Goal: Information Seeking & Learning: Learn about a topic

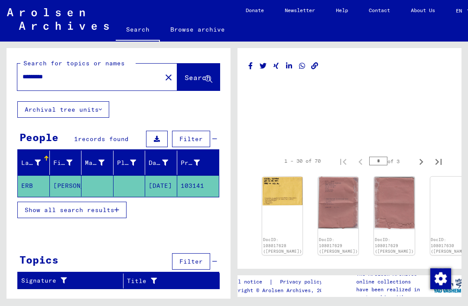
click at [276, 192] on img at bounding box center [282, 191] width 40 height 29
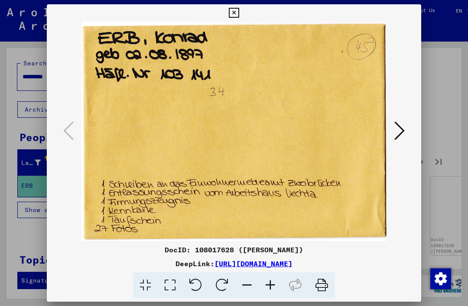
click at [404, 136] on icon at bounding box center [399, 130] width 10 height 21
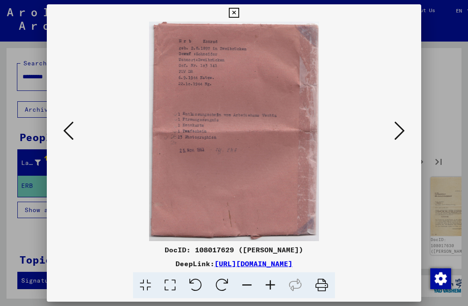
click at [403, 136] on icon at bounding box center [399, 130] width 10 height 21
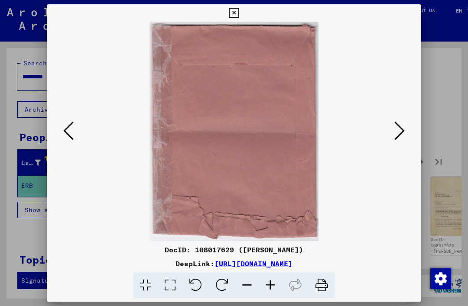
click at [402, 134] on icon at bounding box center [399, 130] width 10 height 21
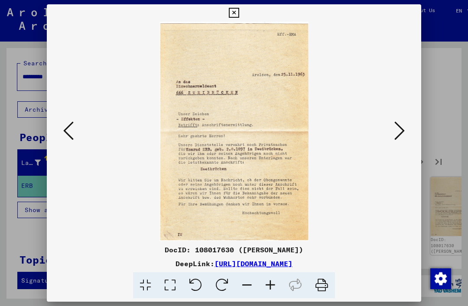
click at [401, 133] on icon at bounding box center [399, 130] width 10 height 21
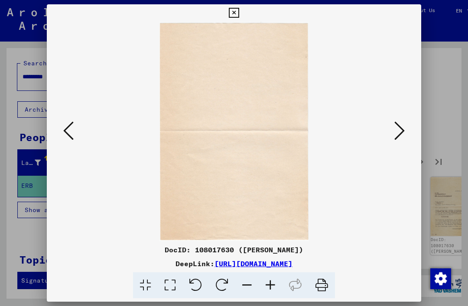
click at [400, 133] on icon at bounding box center [399, 130] width 10 height 21
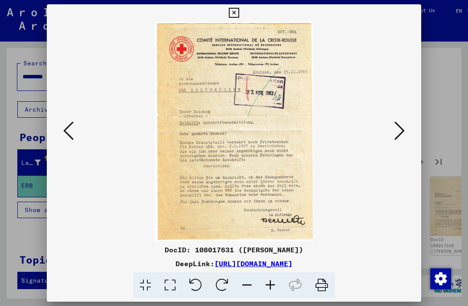
click at [402, 129] on icon at bounding box center [399, 130] width 10 height 21
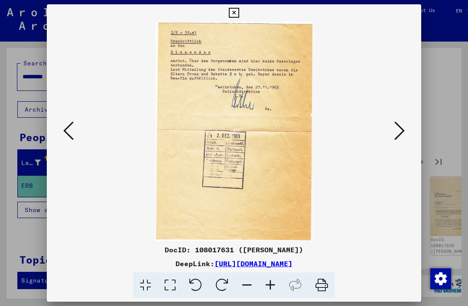
click at [400, 127] on icon at bounding box center [399, 130] width 10 height 21
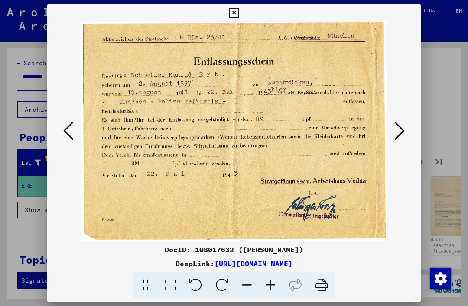
click at [403, 132] on icon at bounding box center [399, 130] width 10 height 21
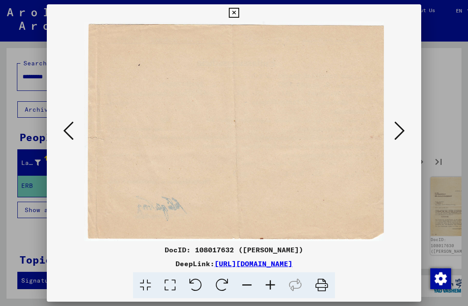
click at [404, 132] on icon at bounding box center [399, 130] width 10 height 21
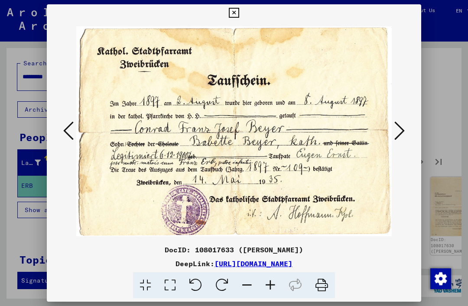
click at [407, 129] on button at bounding box center [400, 131] width 16 height 25
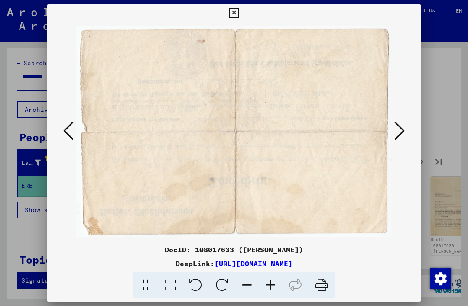
click at [405, 131] on button at bounding box center [400, 131] width 16 height 25
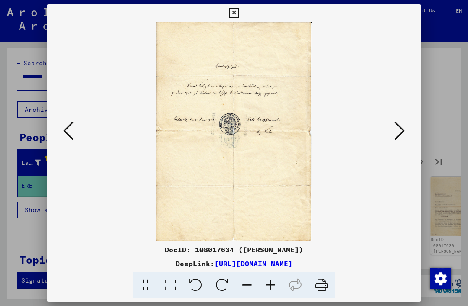
click at [401, 130] on icon at bounding box center [399, 130] width 10 height 21
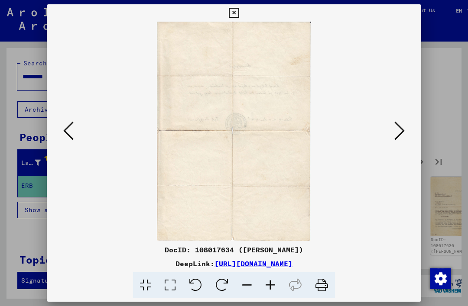
click at [404, 132] on icon at bounding box center [399, 130] width 10 height 21
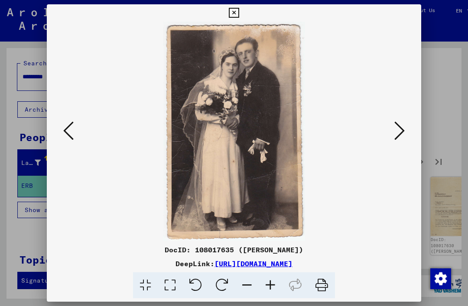
click at [396, 135] on icon at bounding box center [399, 130] width 10 height 21
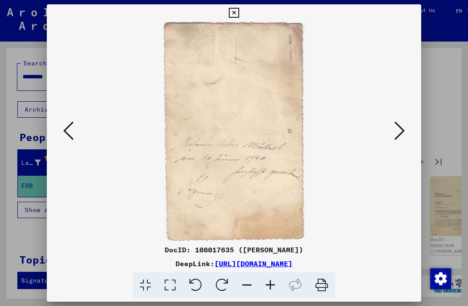
click at [76, 128] on img at bounding box center [234, 132] width 316 height 220
click at [68, 139] on icon at bounding box center [68, 130] width 10 height 21
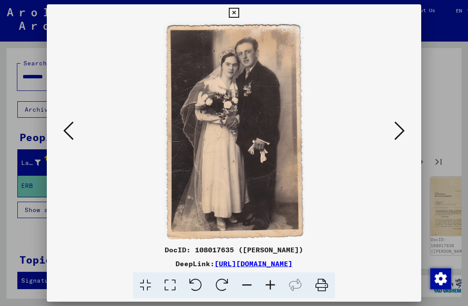
click at [405, 126] on button at bounding box center [400, 131] width 16 height 25
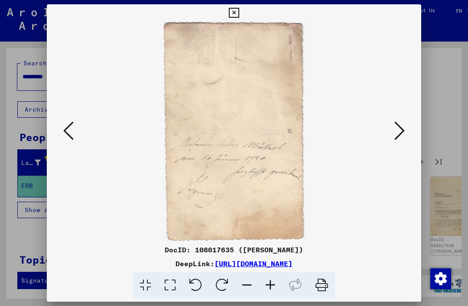
click at [403, 128] on icon at bounding box center [399, 130] width 10 height 21
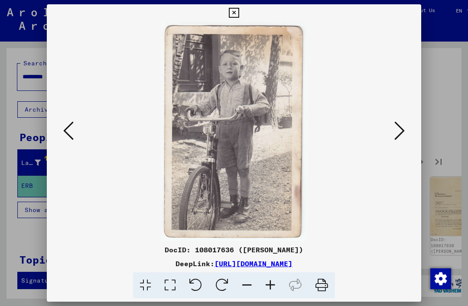
click at [62, 132] on button at bounding box center [69, 131] width 16 height 25
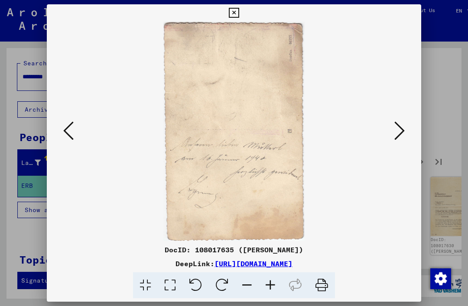
click at [62, 131] on button at bounding box center [69, 131] width 16 height 25
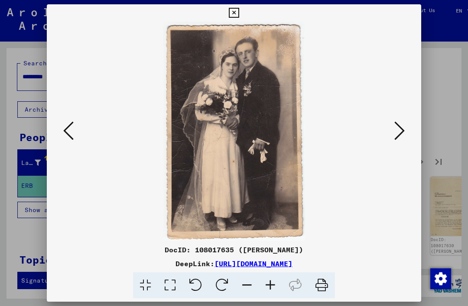
click at [391, 130] on img at bounding box center [234, 132] width 316 height 220
click at [390, 136] on img at bounding box center [234, 132] width 316 height 220
click at [398, 131] on icon at bounding box center [399, 130] width 10 height 21
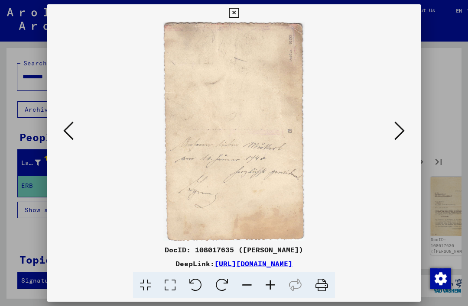
click at [402, 130] on icon at bounding box center [399, 130] width 10 height 21
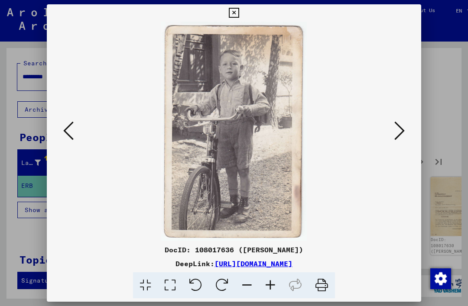
click at [407, 124] on button at bounding box center [400, 131] width 16 height 25
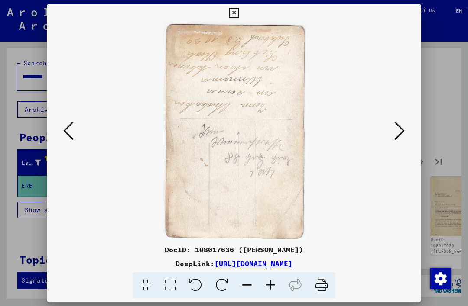
click at [405, 126] on button at bounding box center [400, 131] width 16 height 25
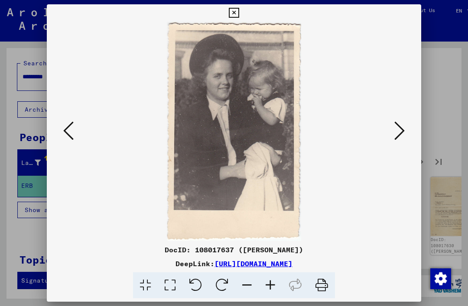
click at [407, 122] on button at bounding box center [400, 131] width 16 height 25
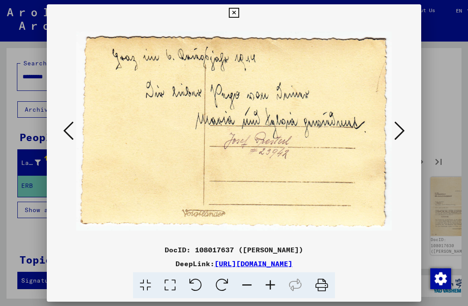
click at [407, 126] on button at bounding box center [400, 131] width 16 height 25
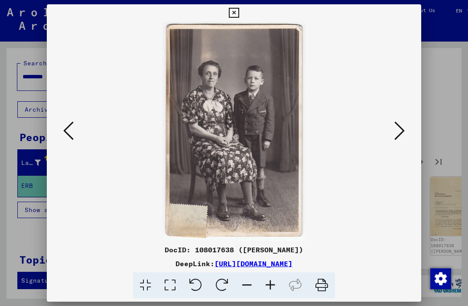
click at [399, 136] on icon at bounding box center [399, 130] width 10 height 21
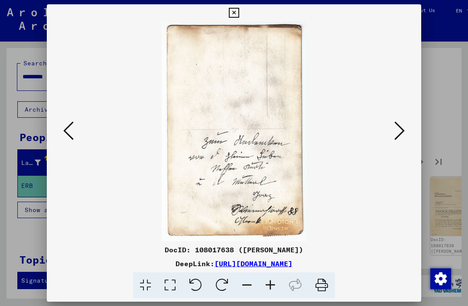
click at [405, 135] on button at bounding box center [400, 131] width 16 height 25
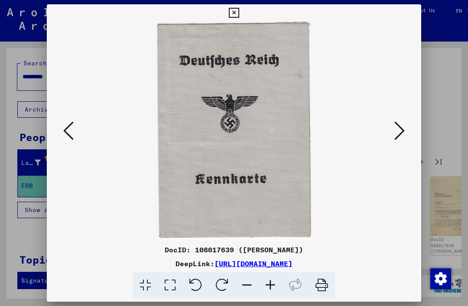
click at [400, 128] on icon at bounding box center [399, 130] width 10 height 21
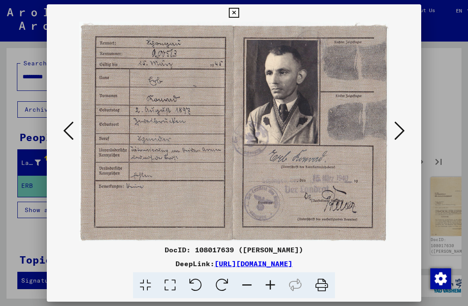
click at [406, 127] on button at bounding box center [400, 131] width 16 height 25
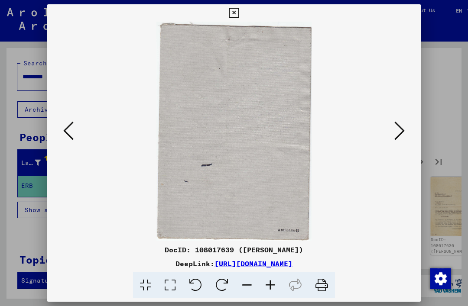
click at [403, 129] on icon at bounding box center [399, 130] width 10 height 21
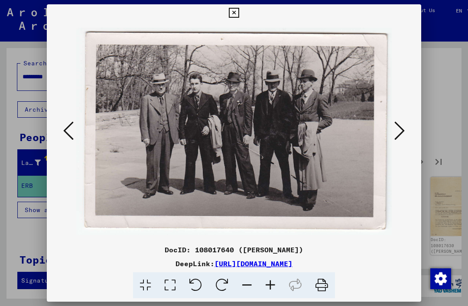
click at [406, 135] on button at bounding box center [400, 131] width 16 height 25
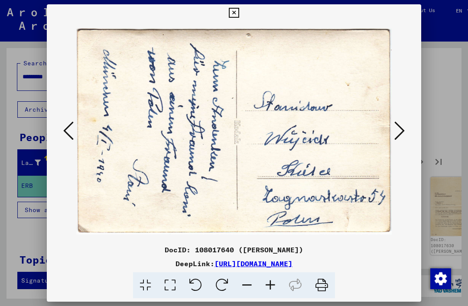
click at [405, 130] on button at bounding box center [400, 131] width 16 height 25
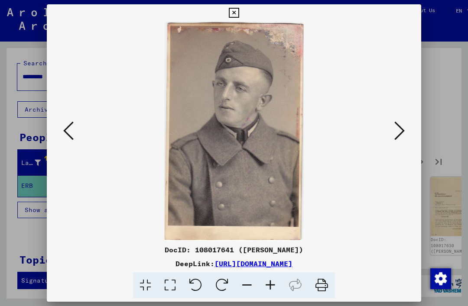
click at [403, 129] on icon at bounding box center [399, 130] width 10 height 21
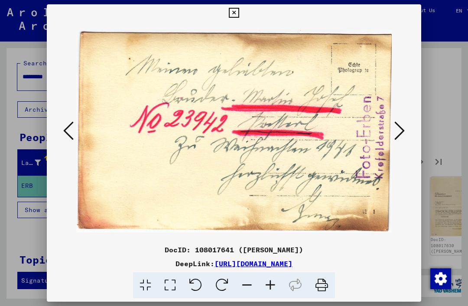
click at [399, 134] on icon at bounding box center [399, 130] width 10 height 21
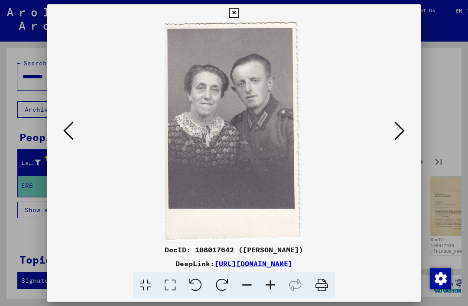
click at [402, 130] on icon at bounding box center [399, 130] width 10 height 21
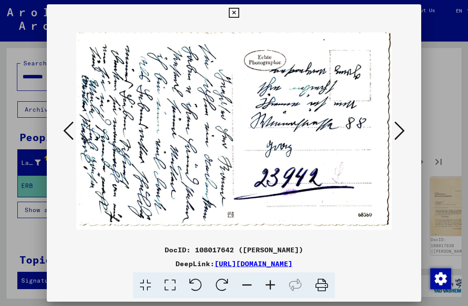
click at [74, 137] on button at bounding box center [69, 131] width 16 height 25
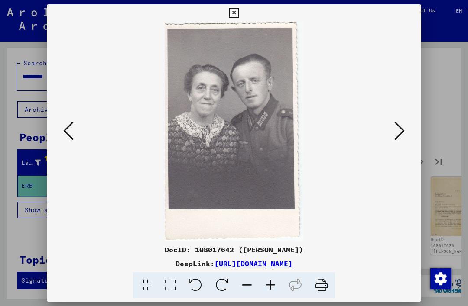
click at [400, 133] on icon at bounding box center [399, 130] width 10 height 21
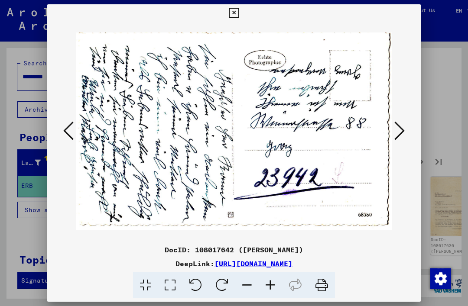
click at [400, 136] on icon at bounding box center [399, 130] width 10 height 21
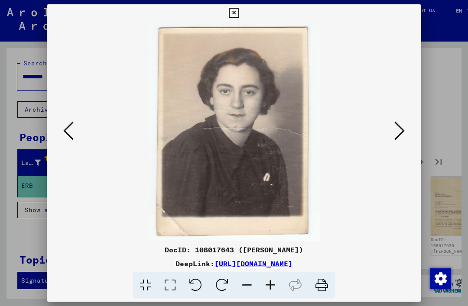
click at [403, 132] on icon at bounding box center [399, 130] width 10 height 21
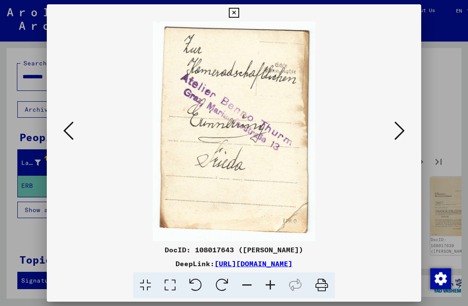
click at [406, 130] on button at bounding box center [400, 131] width 16 height 25
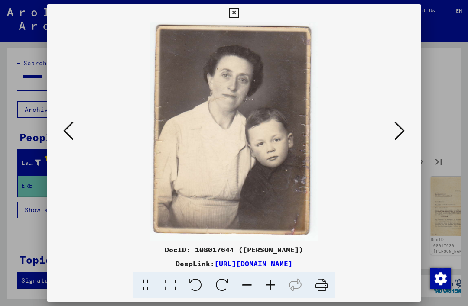
click at [405, 130] on button at bounding box center [400, 131] width 16 height 25
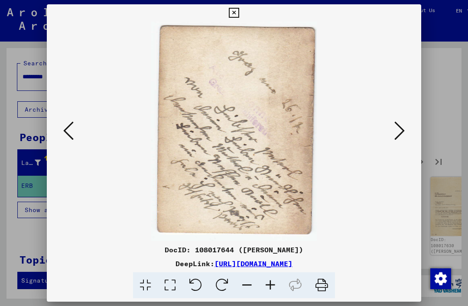
click at [403, 132] on icon at bounding box center [399, 130] width 10 height 21
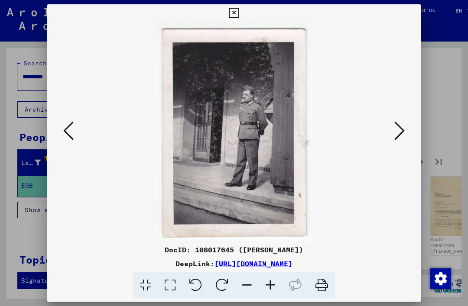
click at [402, 133] on icon at bounding box center [399, 130] width 10 height 21
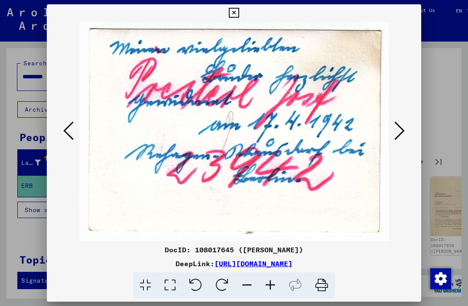
click at [403, 134] on icon at bounding box center [399, 130] width 10 height 21
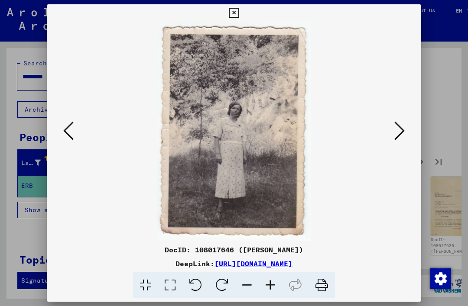
click at [404, 131] on icon at bounding box center [399, 130] width 10 height 21
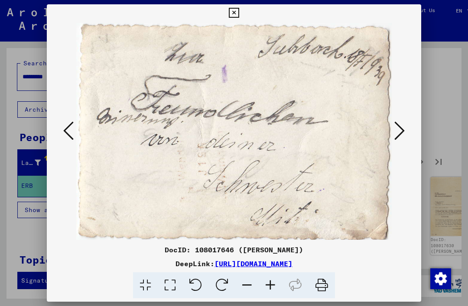
click at [404, 127] on icon at bounding box center [399, 130] width 10 height 21
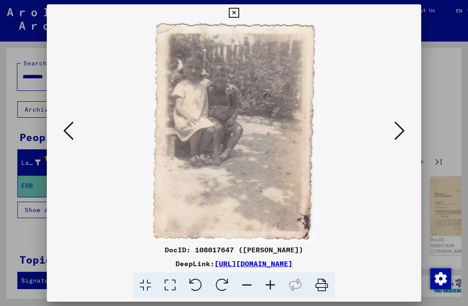
click at [407, 131] on button at bounding box center [400, 131] width 16 height 25
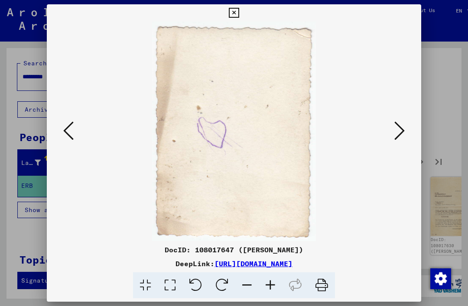
click at [404, 130] on icon at bounding box center [399, 130] width 10 height 21
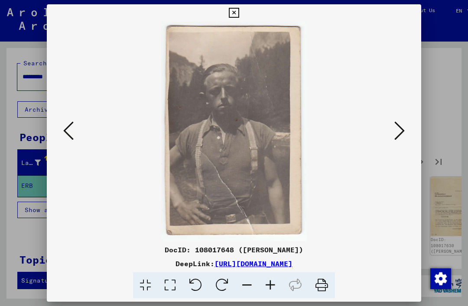
click at [407, 130] on button at bounding box center [400, 131] width 16 height 25
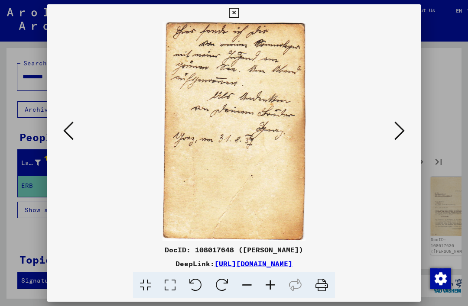
click at [73, 138] on icon at bounding box center [68, 130] width 10 height 21
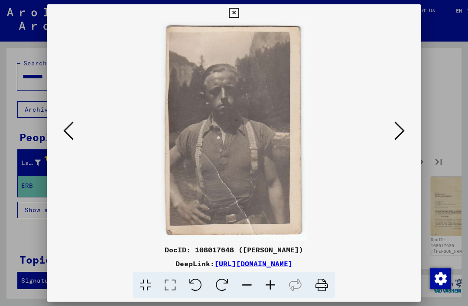
click at [403, 132] on icon at bounding box center [399, 130] width 10 height 21
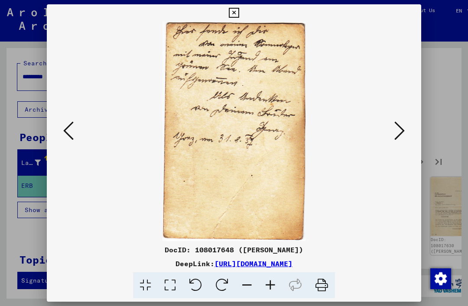
click at [401, 131] on icon at bounding box center [399, 130] width 10 height 21
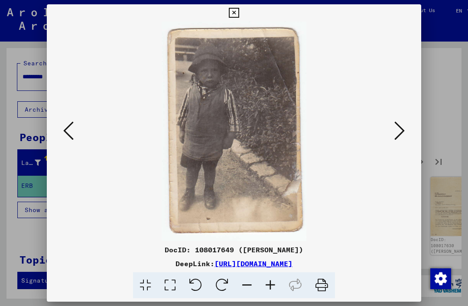
click at [404, 130] on icon at bounding box center [399, 130] width 10 height 21
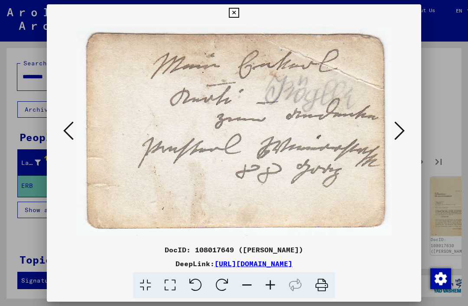
click at [405, 128] on button at bounding box center [400, 131] width 16 height 25
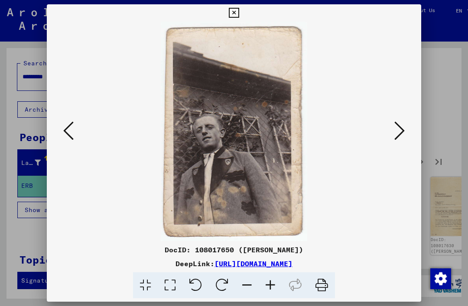
click at [407, 129] on button at bounding box center [400, 131] width 16 height 25
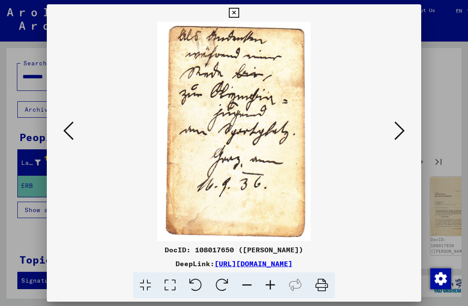
click at [407, 127] on button at bounding box center [400, 131] width 16 height 25
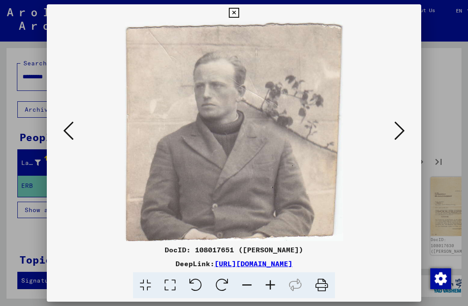
click at [407, 130] on button at bounding box center [400, 131] width 16 height 25
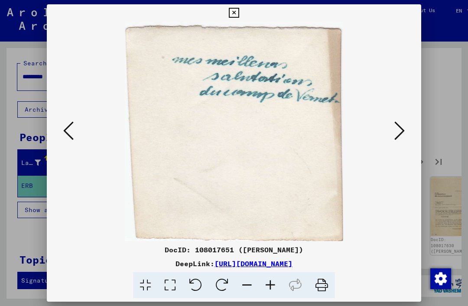
click at [407, 133] on button at bounding box center [400, 131] width 16 height 25
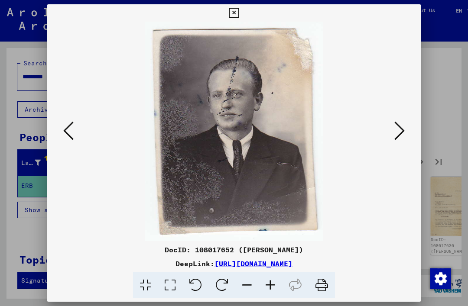
click at [407, 133] on button at bounding box center [400, 131] width 16 height 25
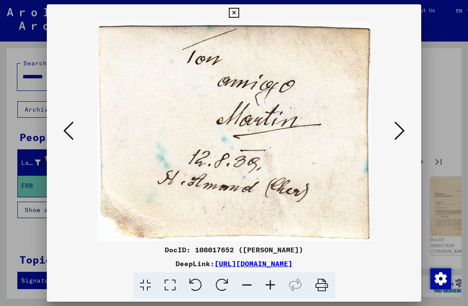
click at [406, 128] on button at bounding box center [400, 131] width 16 height 25
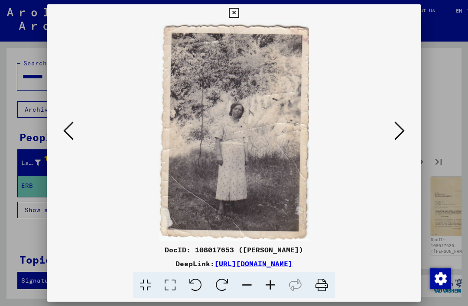
click at [406, 131] on button at bounding box center [400, 131] width 16 height 25
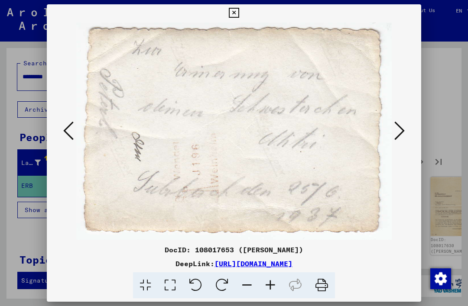
click at [407, 130] on button at bounding box center [400, 131] width 16 height 25
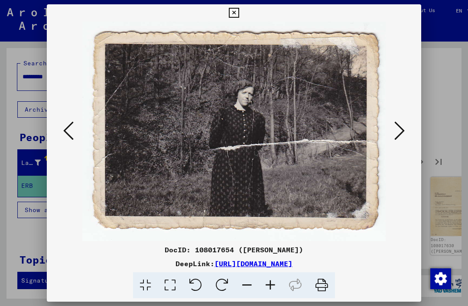
click at [406, 128] on button at bounding box center [400, 131] width 16 height 25
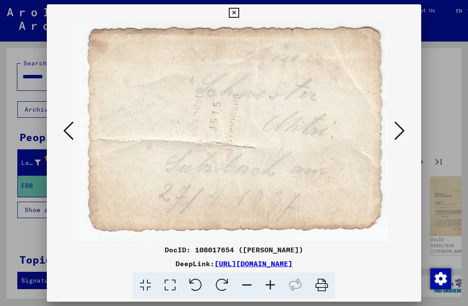
click at [407, 133] on button at bounding box center [400, 131] width 16 height 25
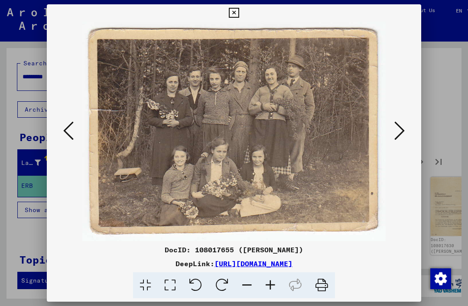
click at [406, 130] on button at bounding box center [400, 131] width 16 height 25
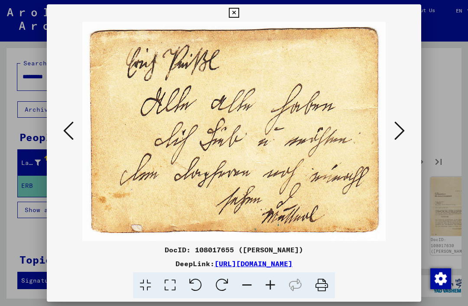
click at [405, 133] on button at bounding box center [400, 131] width 16 height 25
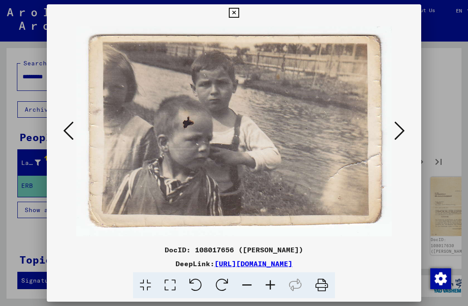
click at [402, 138] on icon at bounding box center [399, 130] width 10 height 21
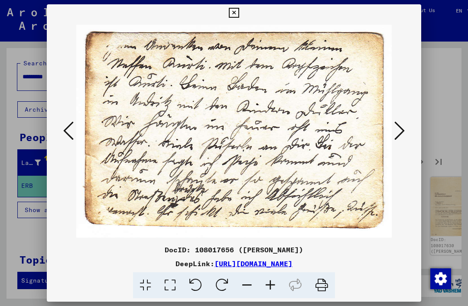
click at [404, 138] on icon at bounding box center [399, 130] width 10 height 21
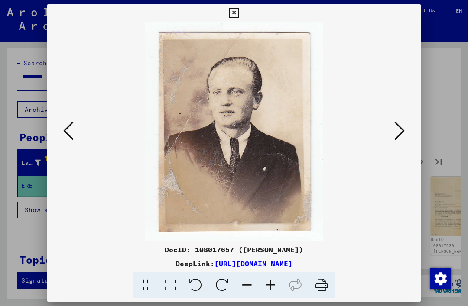
click at [406, 128] on button at bounding box center [400, 131] width 16 height 25
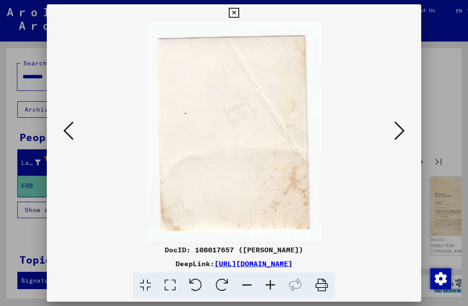
click at [407, 128] on button at bounding box center [400, 131] width 16 height 25
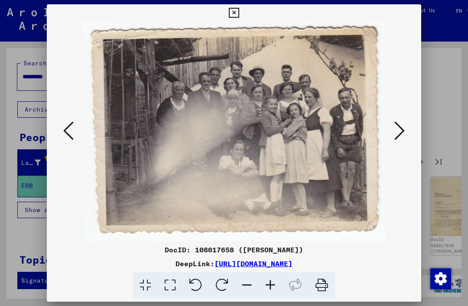
click at [405, 129] on button at bounding box center [400, 131] width 16 height 25
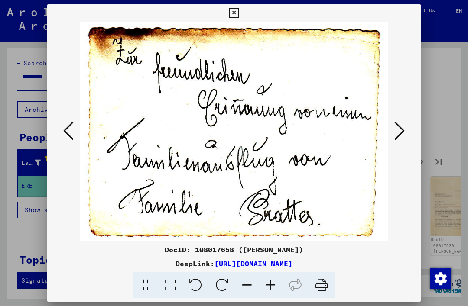
click at [407, 129] on button at bounding box center [400, 131] width 16 height 25
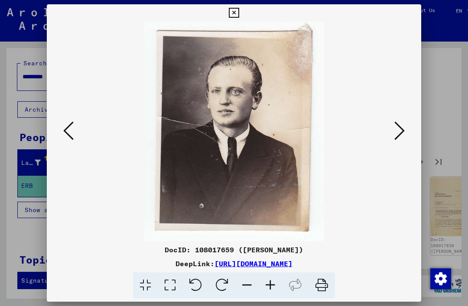
click at [405, 130] on button at bounding box center [400, 131] width 16 height 25
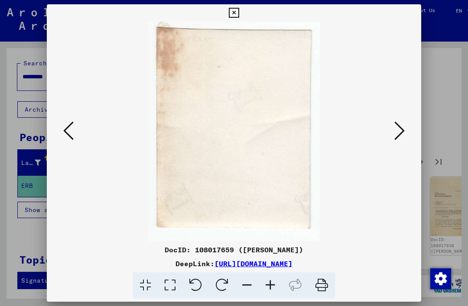
click at [407, 132] on button at bounding box center [400, 131] width 16 height 25
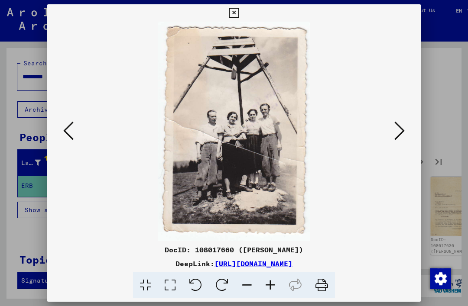
click at [407, 129] on button at bounding box center [400, 131] width 16 height 25
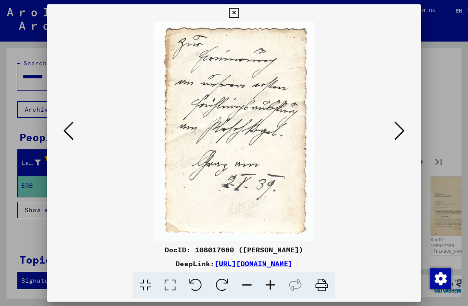
click at [407, 124] on button at bounding box center [400, 131] width 16 height 25
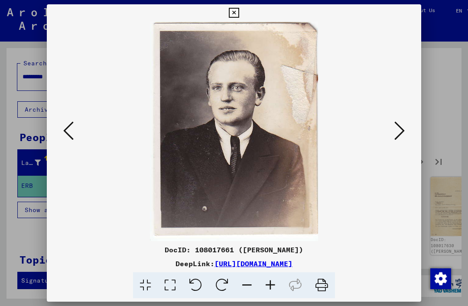
click at [407, 127] on button at bounding box center [400, 131] width 16 height 25
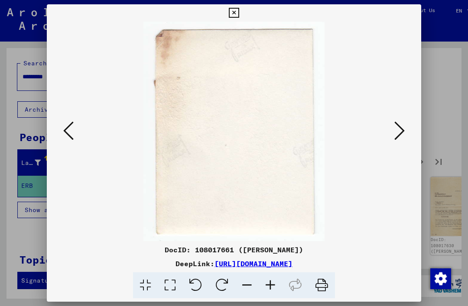
click at [406, 125] on button at bounding box center [400, 131] width 16 height 25
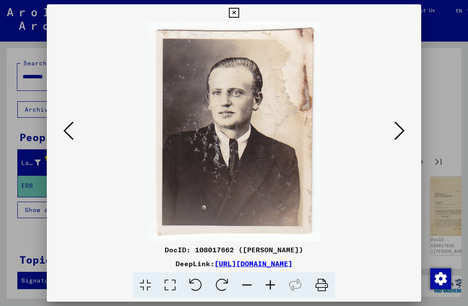
click at [406, 127] on button at bounding box center [400, 131] width 16 height 25
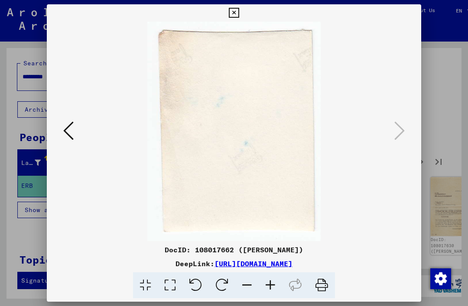
click at [410, 130] on div at bounding box center [234, 132] width 374 height 220
click at [407, 130] on div at bounding box center [234, 132] width 374 height 220
click at [62, 129] on button at bounding box center [69, 131] width 16 height 25
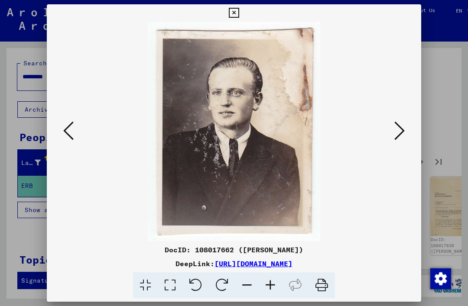
click at [65, 132] on icon at bounding box center [68, 130] width 10 height 21
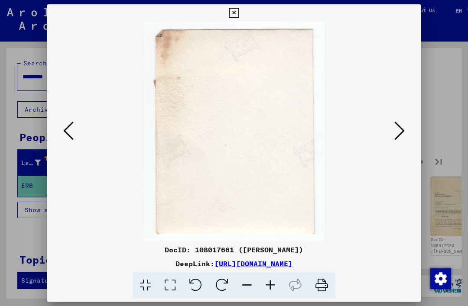
click at [67, 132] on icon at bounding box center [68, 130] width 10 height 21
click at [66, 132] on icon at bounding box center [68, 130] width 10 height 21
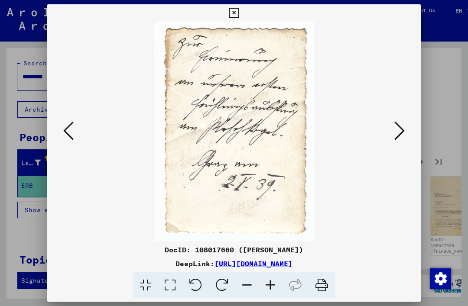
click at [67, 131] on icon at bounding box center [68, 130] width 10 height 21
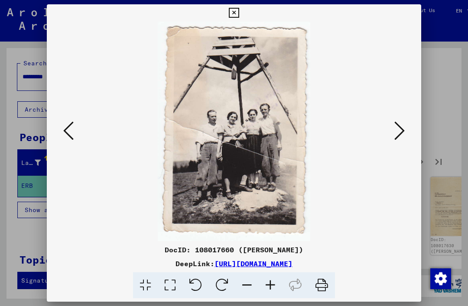
click at [68, 131] on icon at bounding box center [68, 130] width 10 height 21
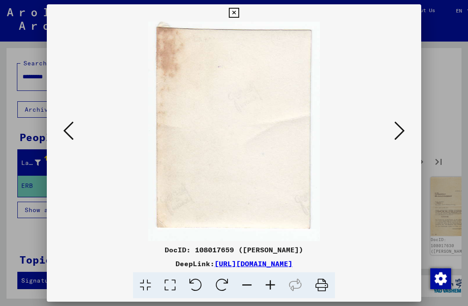
click at [67, 132] on icon at bounding box center [68, 130] width 10 height 21
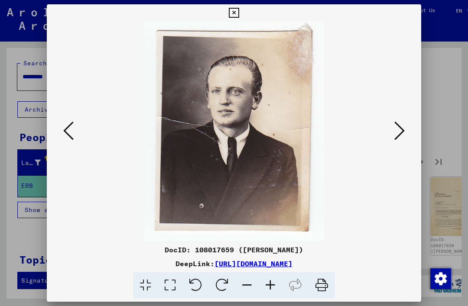
click at [70, 133] on icon at bounding box center [68, 130] width 10 height 21
click at [68, 131] on icon at bounding box center [68, 130] width 10 height 21
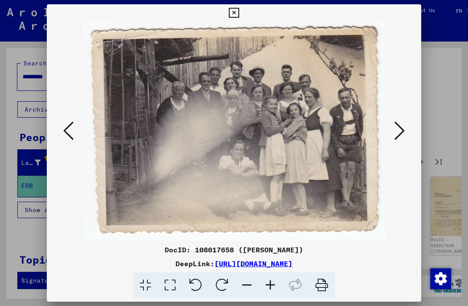
click at [68, 131] on icon at bounding box center [68, 130] width 10 height 21
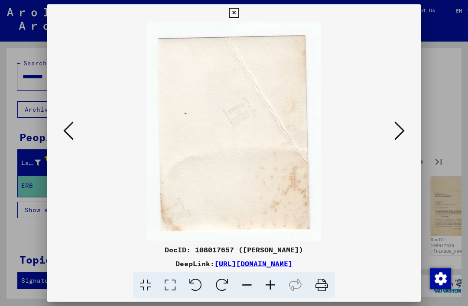
click at [70, 132] on icon at bounding box center [68, 130] width 10 height 21
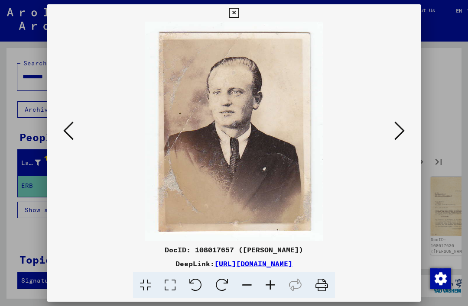
click at [68, 132] on icon at bounding box center [68, 130] width 10 height 21
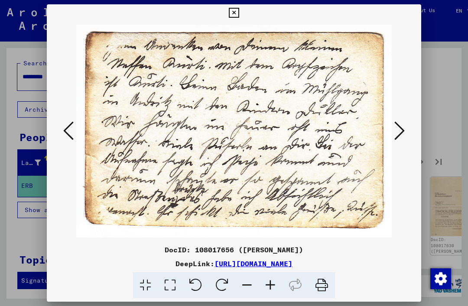
click at [72, 131] on icon at bounding box center [68, 130] width 10 height 21
click at [71, 133] on icon at bounding box center [68, 130] width 10 height 21
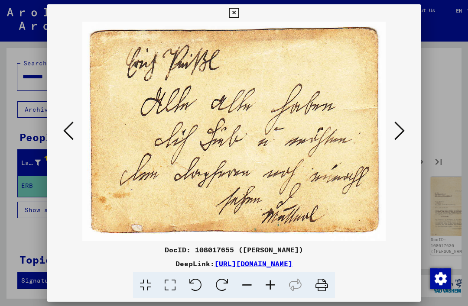
click at [73, 132] on icon at bounding box center [68, 130] width 10 height 21
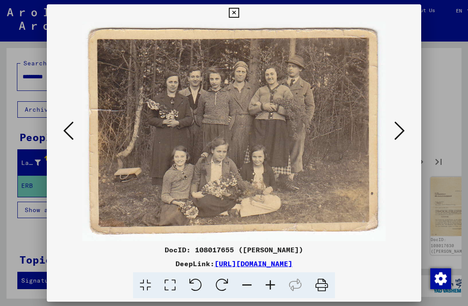
click at [71, 132] on icon at bounding box center [68, 130] width 10 height 21
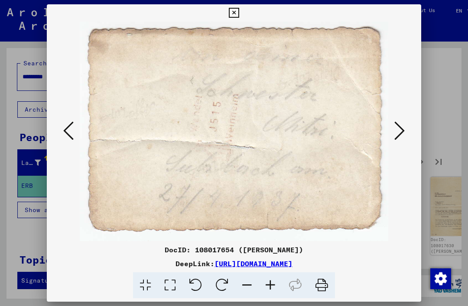
click at [72, 133] on icon at bounding box center [68, 130] width 10 height 21
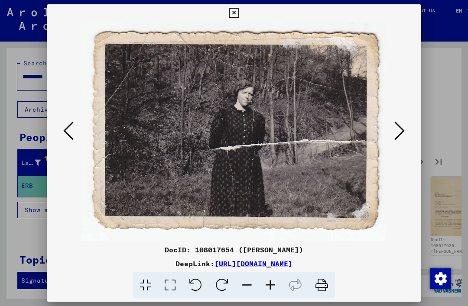
click at [73, 133] on icon at bounding box center [68, 130] width 10 height 21
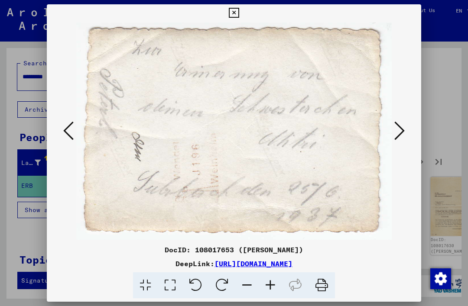
click at [72, 134] on icon at bounding box center [68, 130] width 10 height 21
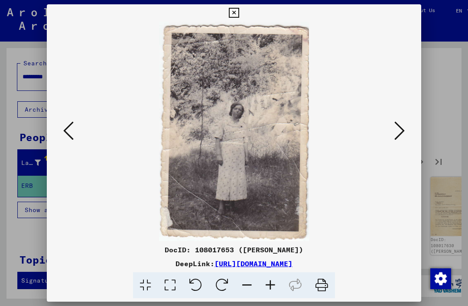
click at [65, 133] on icon at bounding box center [68, 130] width 10 height 21
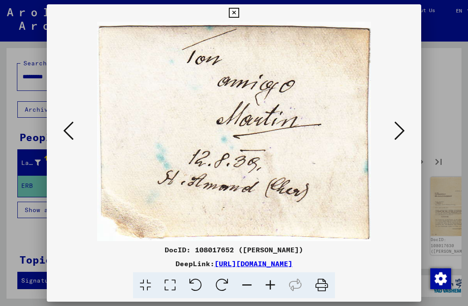
click at [66, 133] on icon at bounding box center [68, 130] width 10 height 21
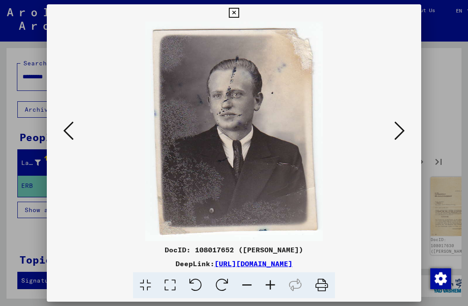
click at [68, 133] on icon at bounding box center [68, 130] width 10 height 21
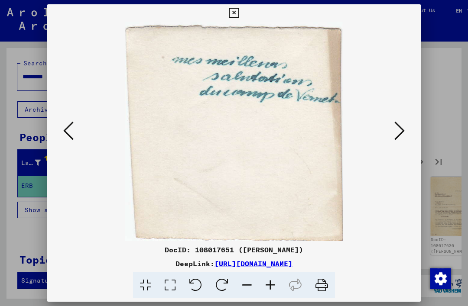
click at [70, 135] on icon at bounding box center [68, 130] width 10 height 21
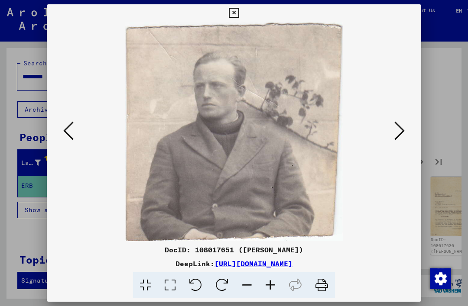
click at [70, 136] on icon at bounding box center [68, 130] width 10 height 21
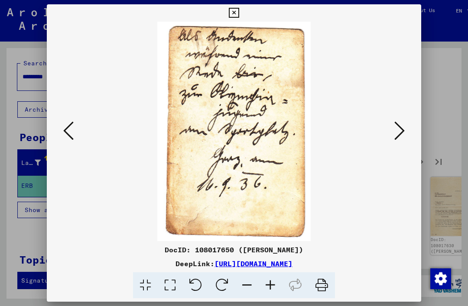
click at [70, 138] on icon at bounding box center [68, 130] width 10 height 21
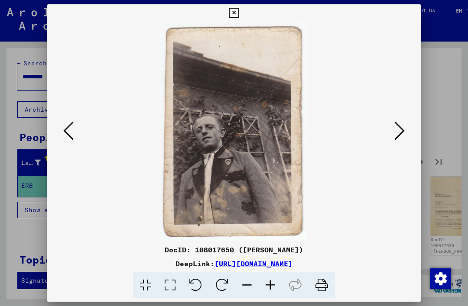
click at [70, 137] on icon at bounding box center [68, 130] width 10 height 21
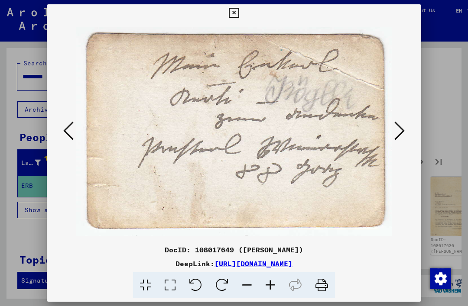
click at [70, 140] on icon at bounding box center [68, 130] width 10 height 21
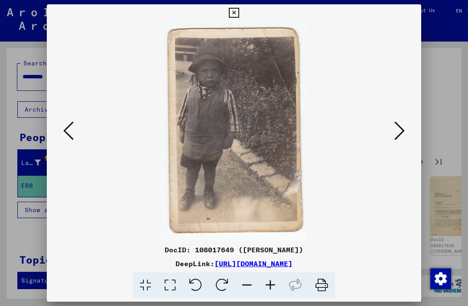
click at [72, 140] on icon at bounding box center [68, 130] width 10 height 21
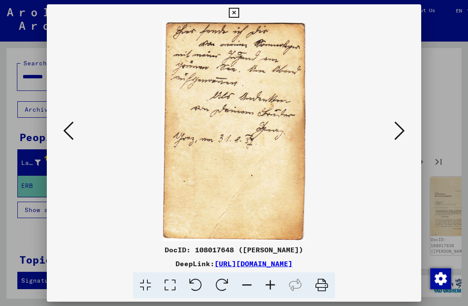
click at [71, 140] on icon at bounding box center [68, 130] width 10 height 21
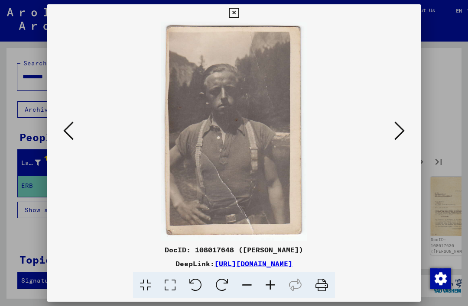
click at [71, 139] on icon at bounding box center [68, 130] width 10 height 21
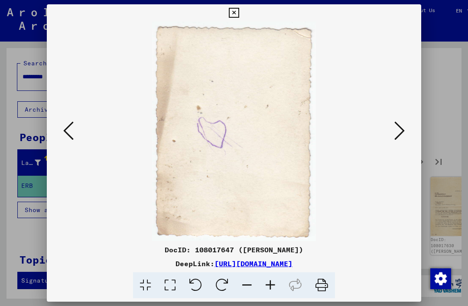
click at [71, 138] on icon at bounding box center [68, 130] width 10 height 21
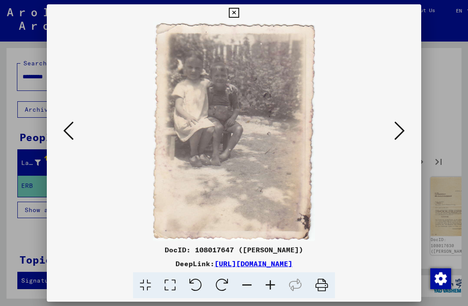
click at [72, 138] on icon at bounding box center [68, 130] width 10 height 21
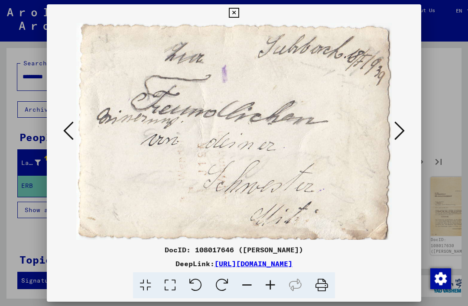
click at [72, 138] on icon at bounding box center [68, 130] width 10 height 21
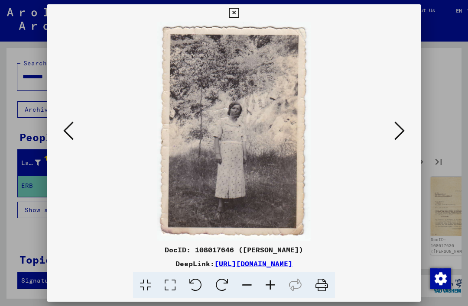
click at [72, 138] on icon at bounding box center [68, 130] width 10 height 21
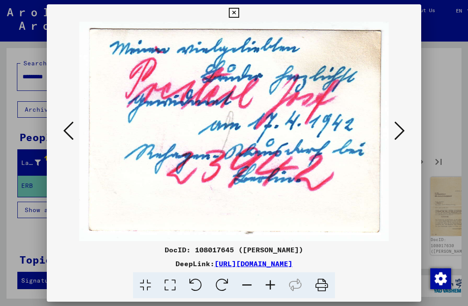
click at [72, 137] on icon at bounding box center [68, 130] width 10 height 21
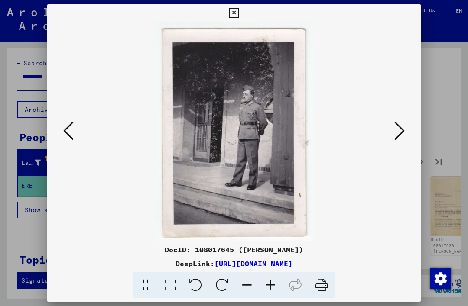
click at [72, 137] on icon at bounding box center [68, 130] width 10 height 21
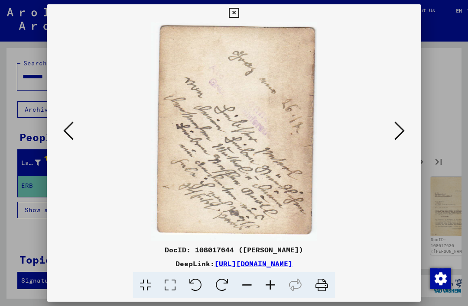
click at [71, 138] on icon at bounding box center [68, 130] width 10 height 21
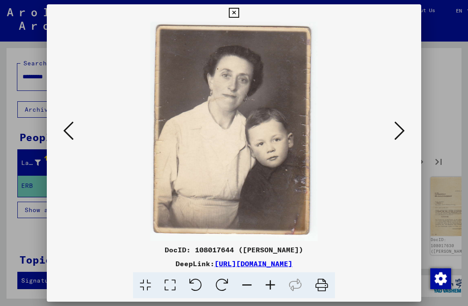
click at [71, 137] on icon at bounding box center [68, 130] width 10 height 21
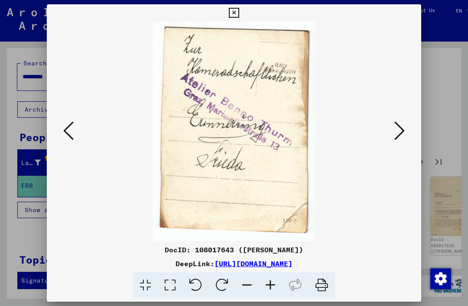
click at [69, 137] on icon at bounding box center [68, 130] width 10 height 21
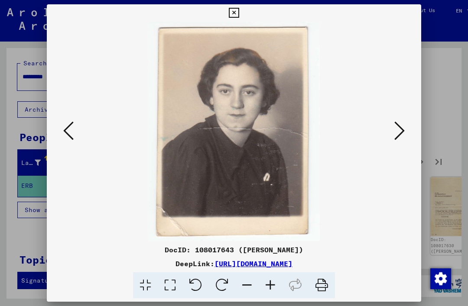
click at [70, 137] on icon at bounding box center [68, 130] width 10 height 21
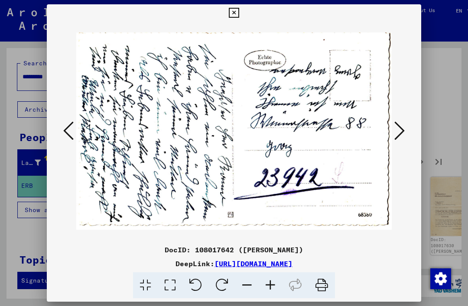
click at [71, 137] on icon at bounding box center [68, 130] width 10 height 21
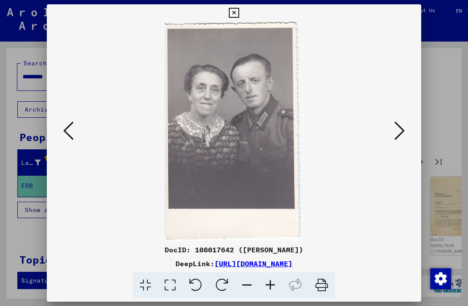
click at [70, 138] on icon at bounding box center [68, 130] width 10 height 21
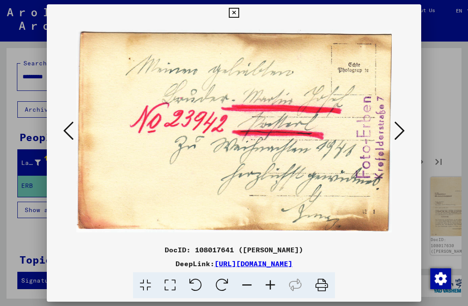
click at [71, 137] on icon at bounding box center [68, 130] width 10 height 21
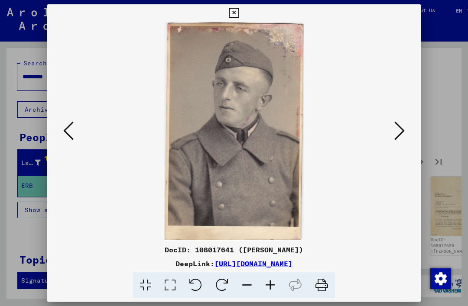
click at [70, 138] on icon at bounding box center [68, 130] width 10 height 21
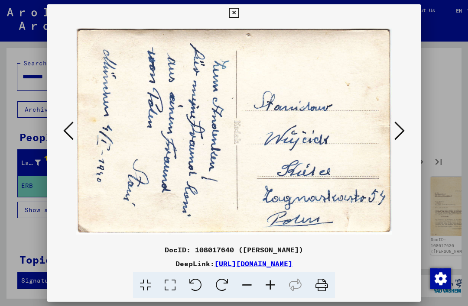
click at [71, 138] on icon at bounding box center [68, 130] width 10 height 21
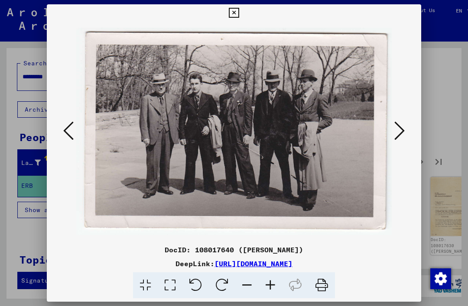
click at [71, 138] on icon at bounding box center [68, 130] width 10 height 21
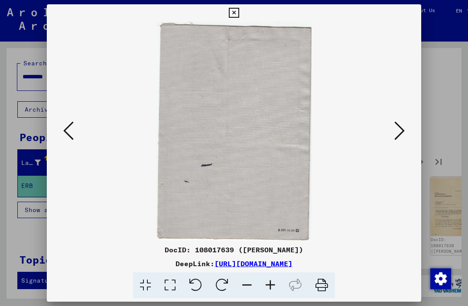
click at [69, 136] on icon at bounding box center [68, 130] width 10 height 21
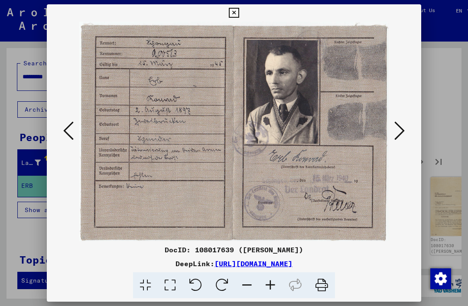
click at [67, 134] on icon at bounding box center [68, 130] width 10 height 21
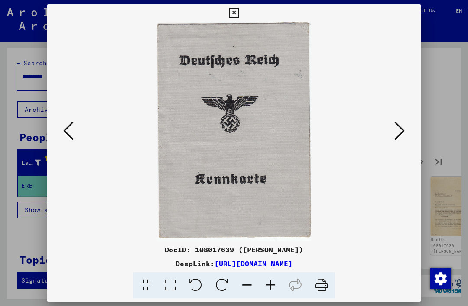
click at [68, 136] on icon at bounding box center [68, 130] width 10 height 21
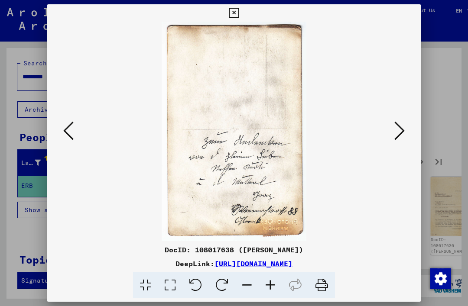
click at [70, 136] on icon at bounding box center [68, 130] width 10 height 21
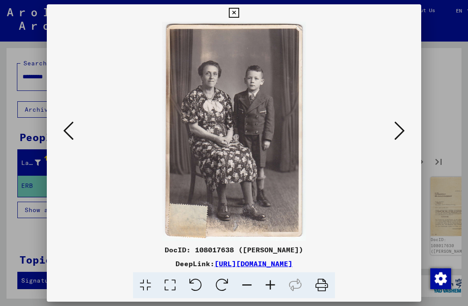
click at [69, 137] on icon at bounding box center [68, 130] width 10 height 21
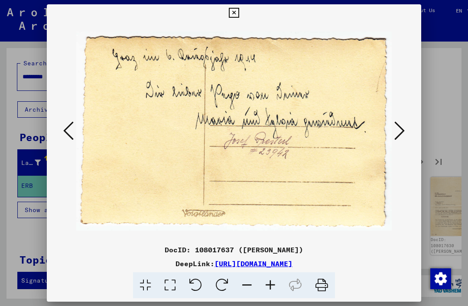
click at [68, 137] on icon at bounding box center [68, 130] width 10 height 21
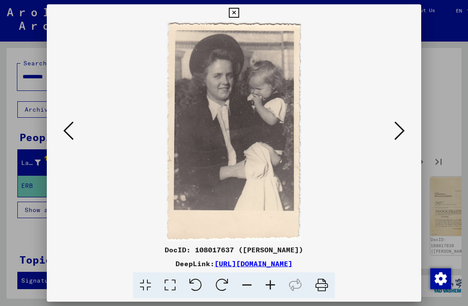
click at [67, 133] on icon at bounding box center [68, 130] width 10 height 21
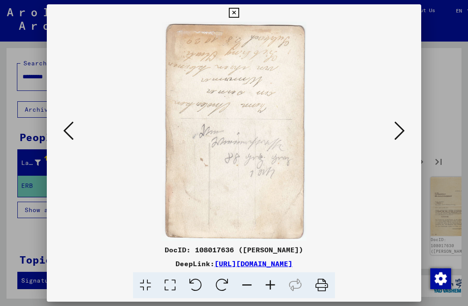
click at [66, 133] on icon at bounding box center [68, 130] width 10 height 21
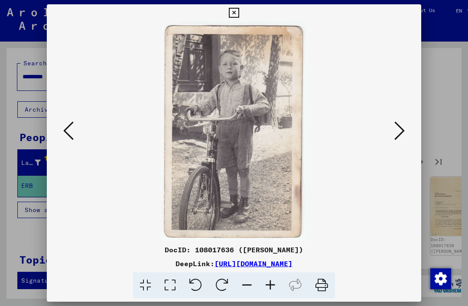
click at [67, 135] on icon at bounding box center [68, 130] width 10 height 21
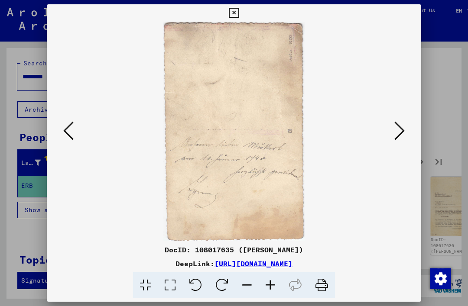
click at [65, 135] on icon at bounding box center [68, 130] width 10 height 21
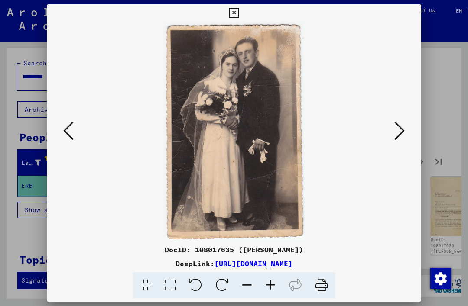
click at [68, 134] on icon at bounding box center [68, 130] width 10 height 21
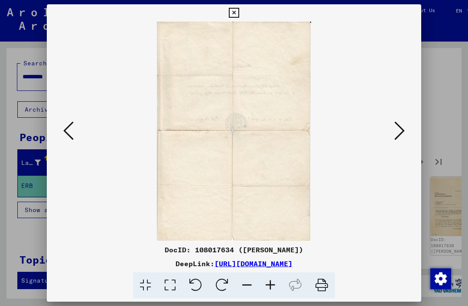
click at [394, 133] on button at bounding box center [400, 131] width 16 height 25
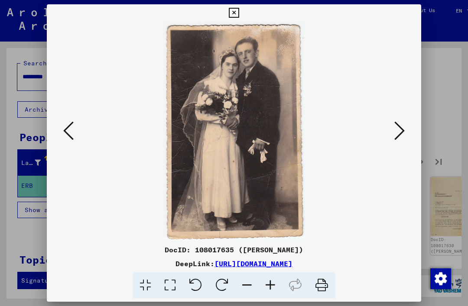
click at [397, 127] on icon at bounding box center [399, 130] width 10 height 21
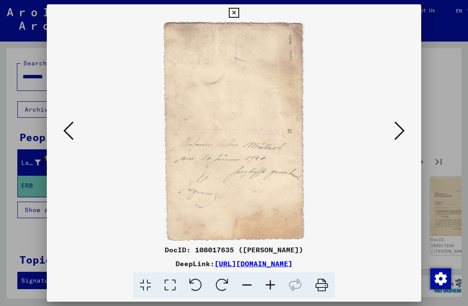
click at [398, 127] on icon at bounding box center [399, 130] width 10 height 21
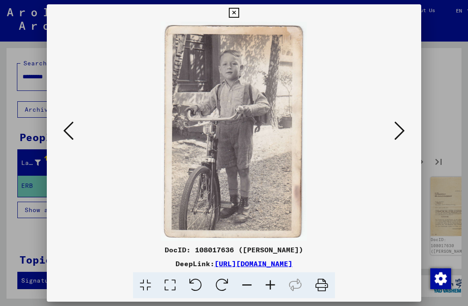
click at [402, 128] on icon at bounding box center [399, 130] width 10 height 21
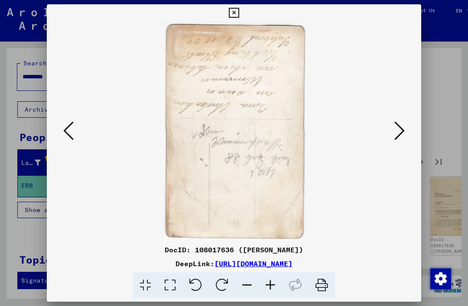
click at [404, 129] on icon at bounding box center [399, 130] width 10 height 21
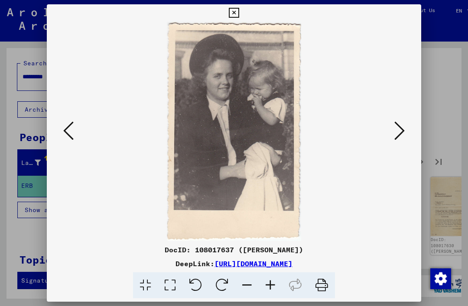
click at [407, 131] on button at bounding box center [400, 131] width 16 height 25
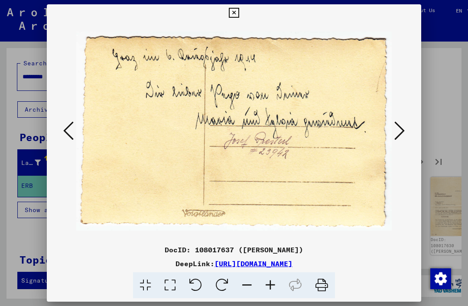
click at [398, 129] on icon at bounding box center [399, 130] width 10 height 21
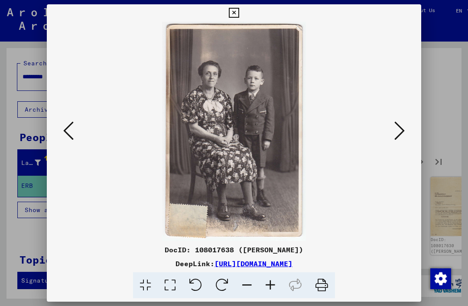
click at [400, 130] on icon at bounding box center [399, 130] width 10 height 21
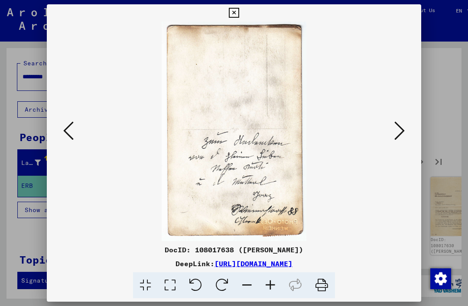
click at [404, 131] on icon at bounding box center [399, 130] width 10 height 21
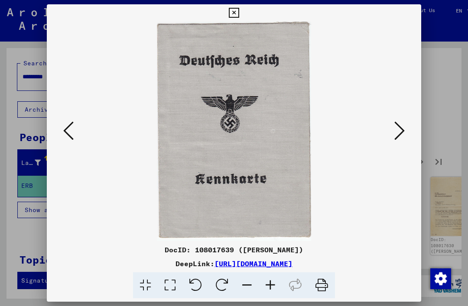
click at [404, 130] on icon at bounding box center [399, 130] width 10 height 21
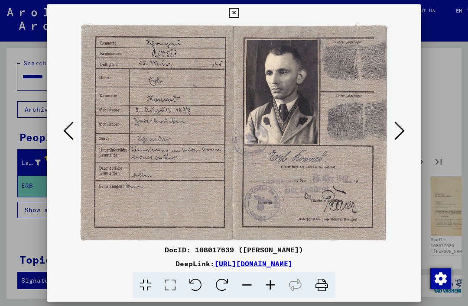
click at [407, 129] on button at bounding box center [400, 131] width 16 height 25
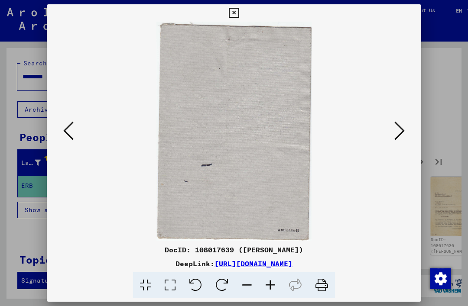
click at [406, 127] on button at bounding box center [400, 131] width 16 height 25
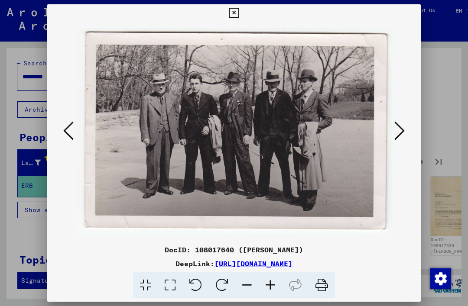
click at [407, 128] on button at bounding box center [400, 131] width 16 height 25
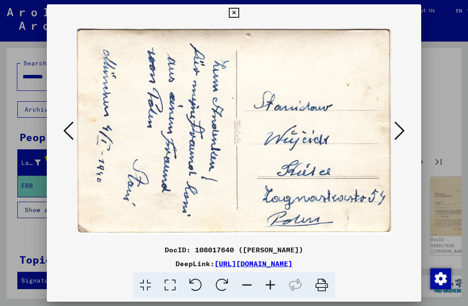
click at [404, 128] on icon at bounding box center [399, 130] width 10 height 21
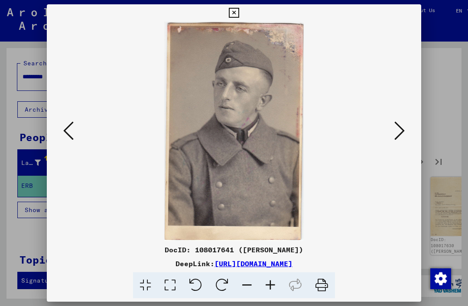
click at [406, 129] on button at bounding box center [400, 131] width 16 height 25
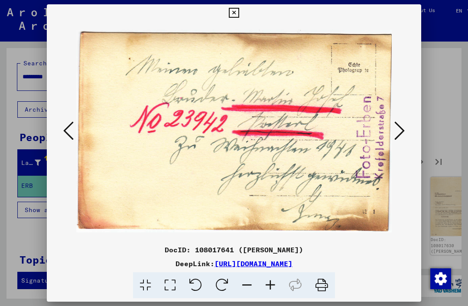
click at [406, 128] on button at bounding box center [400, 131] width 16 height 25
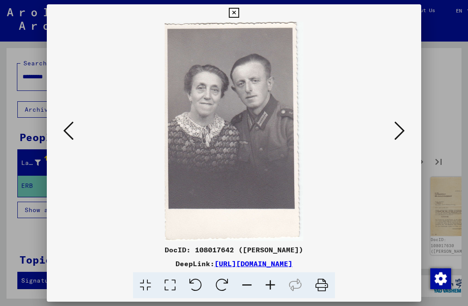
click at [407, 129] on button at bounding box center [400, 131] width 16 height 25
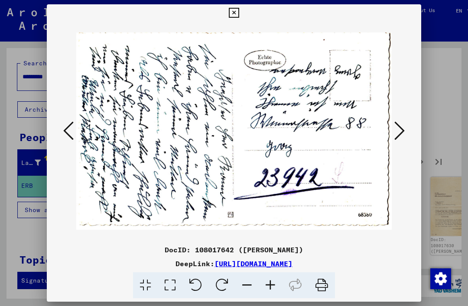
click at [405, 126] on button at bounding box center [400, 131] width 16 height 25
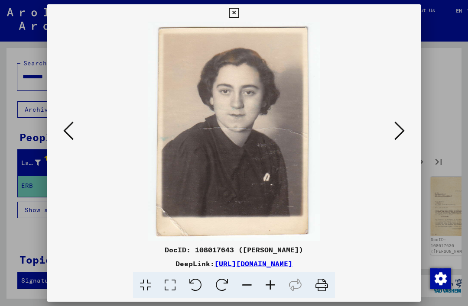
click at [404, 127] on icon at bounding box center [399, 130] width 10 height 21
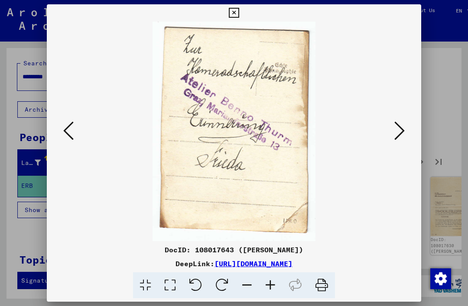
click at [405, 127] on button at bounding box center [400, 131] width 16 height 25
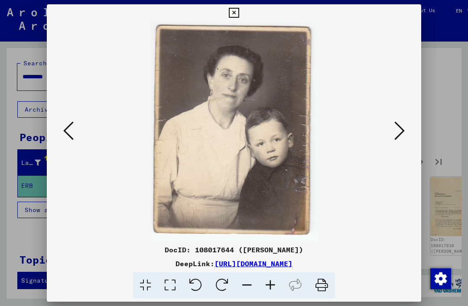
click at [398, 127] on icon at bounding box center [399, 130] width 10 height 21
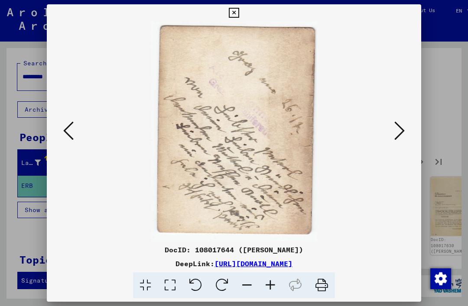
click at [401, 127] on icon at bounding box center [399, 130] width 10 height 21
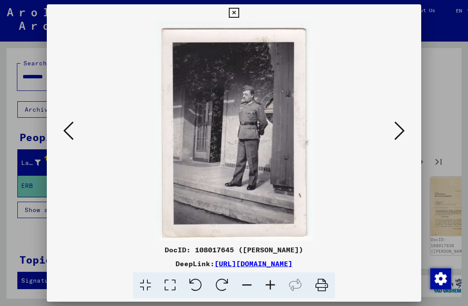
click at [399, 128] on icon at bounding box center [399, 130] width 10 height 21
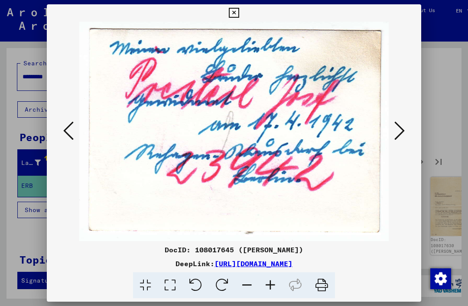
click at [402, 129] on icon at bounding box center [399, 130] width 10 height 21
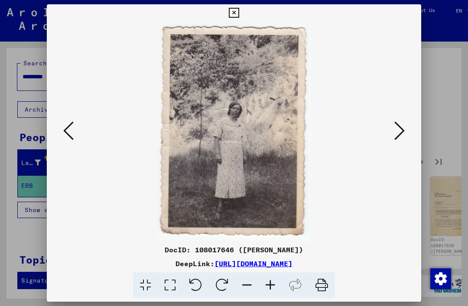
click at [398, 127] on icon at bounding box center [399, 130] width 10 height 21
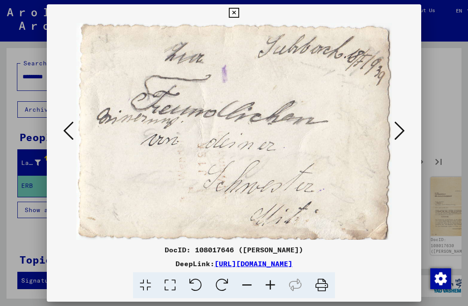
click at [398, 128] on icon at bounding box center [399, 130] width 10 height 21
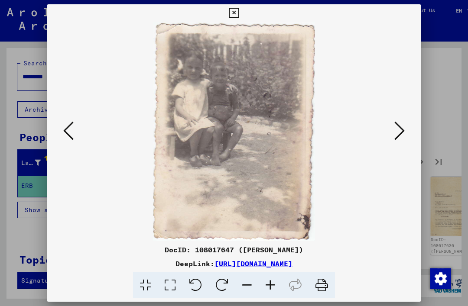
click at [399, 129] on icon at bounding box center [399, 130] width 10 height 21
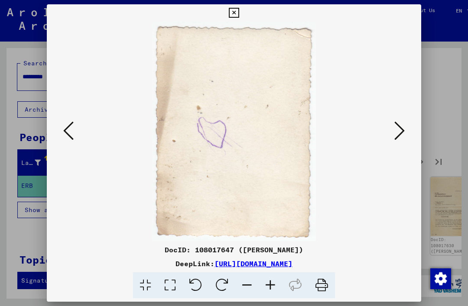
click at [401, 128] on icon at bounding box center [399, 130] width 10 height 21
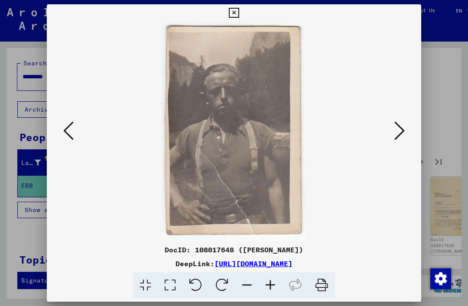
click at [399, 127] on icon at bounding box center [399, 130] width 10 height 21
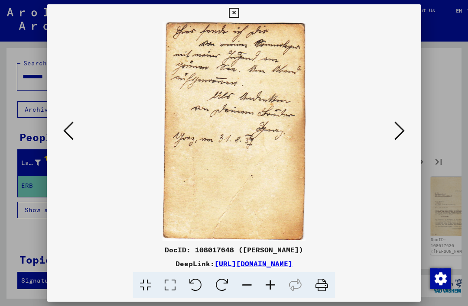
click at [398, 127] on icon at bounding box center [399, 130] width 10 height 21
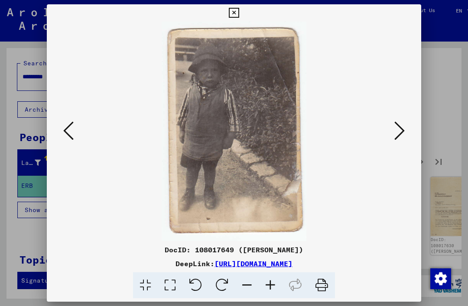
click at [401, 129] on icon at bounding box center [399, 130] width 10 height 21
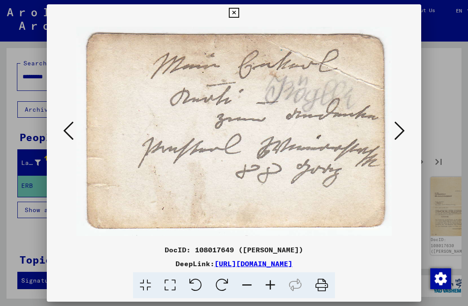
click at [400, 126] on icon at bounding box center [399, 130] width 10 height 21
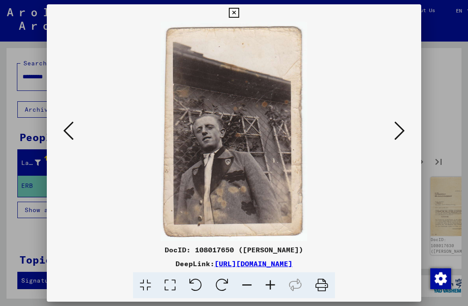
click at [398, 125] on icon at bounding box center [399, 130] width 10 height 21
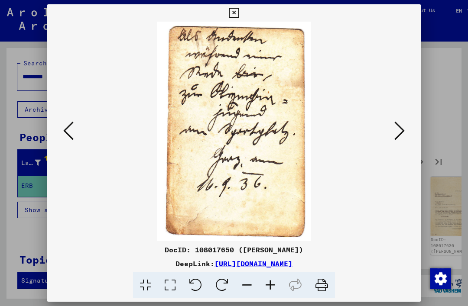
click at [397, 125] on icon at bounding box center [399, 130] width 10 height 21
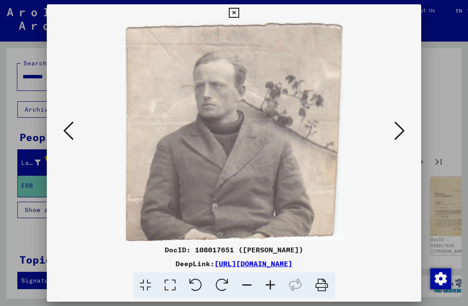
click at [399, 124] on icon at bounding box center [399, 130] width 10 height 21
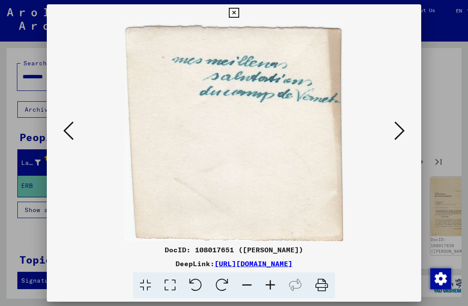
click at [398, 124] on icon at bounding box center [399, 130] width 10 height 21
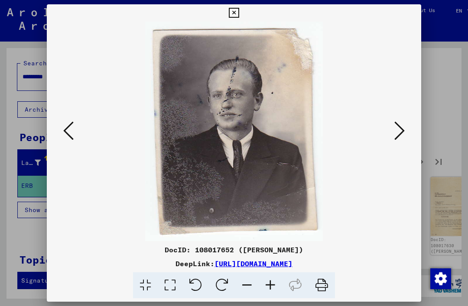
click at [396, 124] on icon at bounding box center [399, 130] width 10 height 21
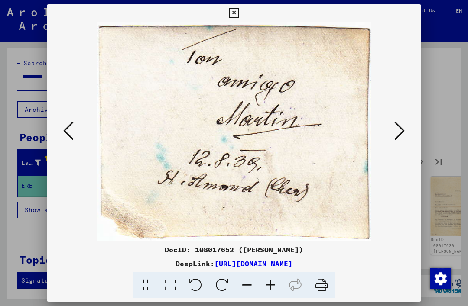
click at [66, 127] on icon at bounding box center [68, 130] width 10 height 21
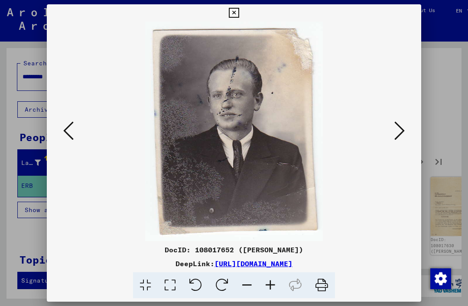
click at [395, 142] on button at bounding box center [400, 131] width 16 height 25
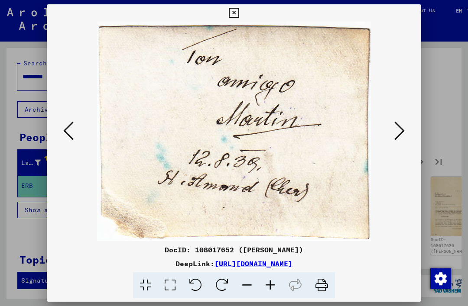
click at [400, 140] on icon at bounding box center [399, 130] width 10 height 21
click at [398, 139] on icon at bounding box center [399, 130] width 10 height 21
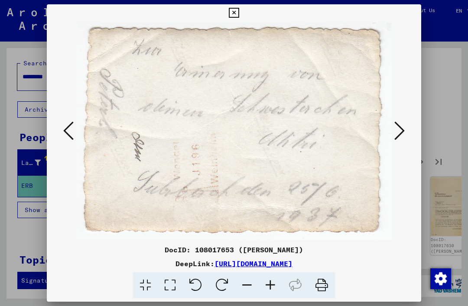
click at [401, 137] on icon at bounding box center [399, 130] width 10 height 21
click at [400, 136] on icon at bounding box center [399, 130] width 10 height 21
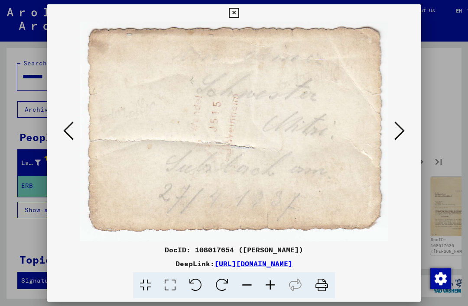
click at [401, 136] on icon at bounding box center [399, 130] width 10 height 21
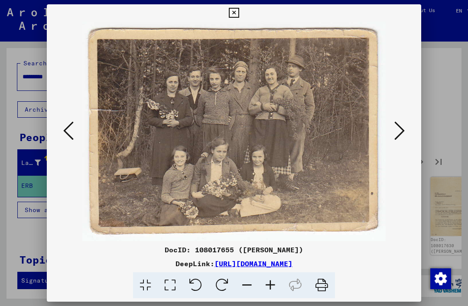
click at [402, 135] on icon at bounding box center [399, 130] width 10 height 21
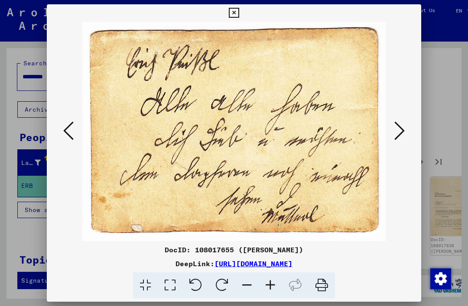
click at [402, 135] on icon at bounding box center [399, 130] width 10 height 21
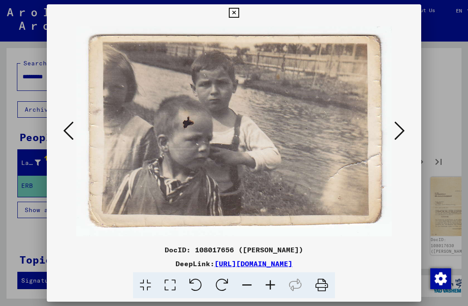
click at [404, 135] on icon at bounding box center [399, 130] width 10 height 21
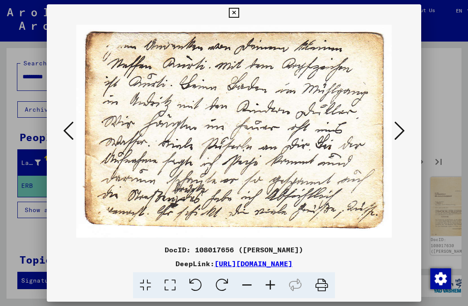
click at [402, 137] on icon at bounding box center [399, 130] width 10 height 21
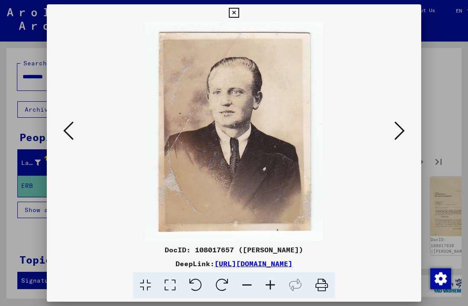
click at [404, 137] on icon at bounding box center [399, 130] width 10 height 21
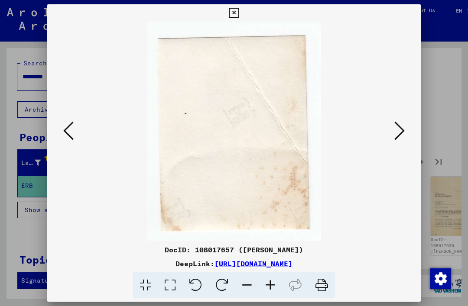
click at [65, 136] on icon at bounding box center [68, 130] width 10 height 21
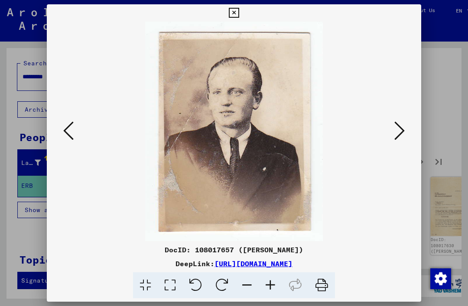
click at [398, 138] on icon at bounding box center [399, 130] width 10 height 21
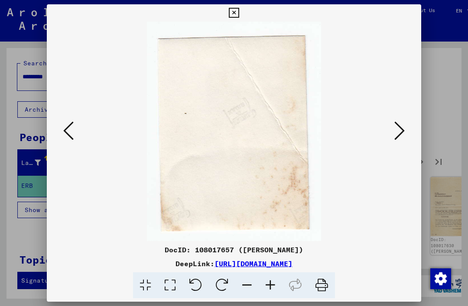
click at [397, 140] on icon at bounding box center [399, 130] width 10 height 21
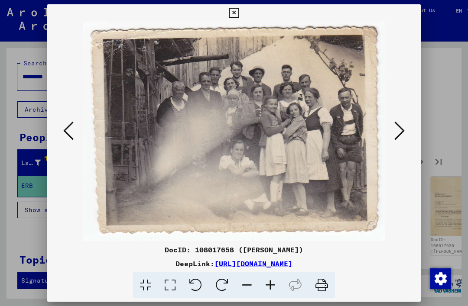
click at [391, 140] on img at bounding box center [234, 132] width 316 height 220
click at [393, 136] on button at bounding box center [400, 131] width 16 height 25
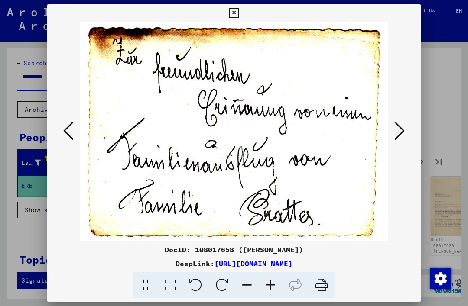
click at [399, 136] on icon at bounding box center [399, 130] width 10 height 21
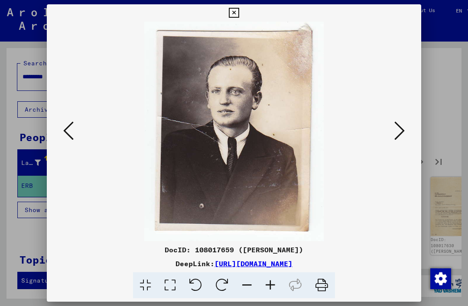
click at [397, 134] on icon at bounding box center [399, 130] width 10 height 21
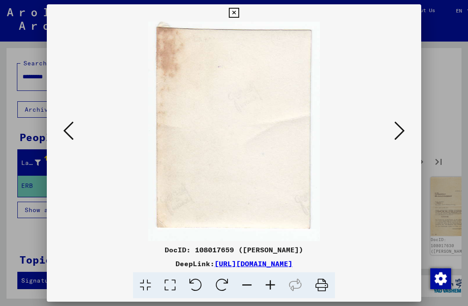
click at [394, 132] on button at bounding box center [400, 131] width 16 height 25
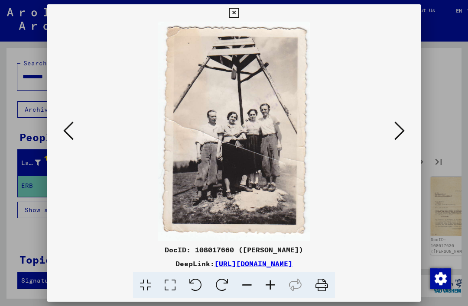
click at [397, 133] on icon at bounding box center [399, 130] width 10 height 21
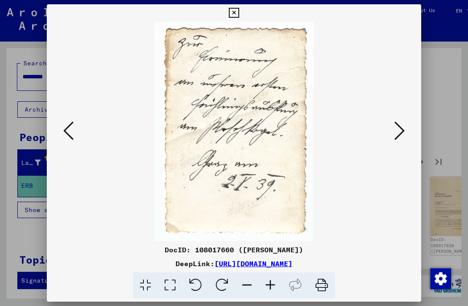
click at [396, 134] on icon at bounding box center [399, 130] width 10 height 21
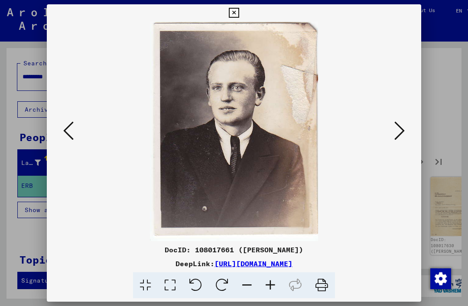
click at [393, 134] on button at bounding box center [400, 131] width 16 height 25
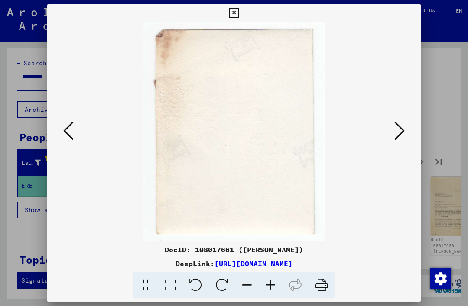
click at [71, 134] on icon at bounding box center [68, 130] width 10 height 21
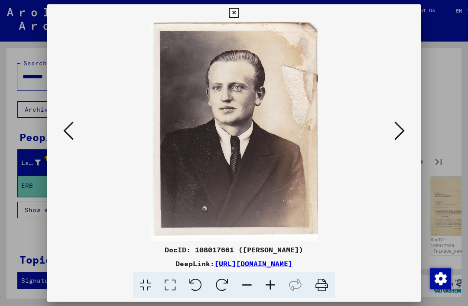
click at [69, 133] on icon at bounding box center [68, 130] width 10 height 21
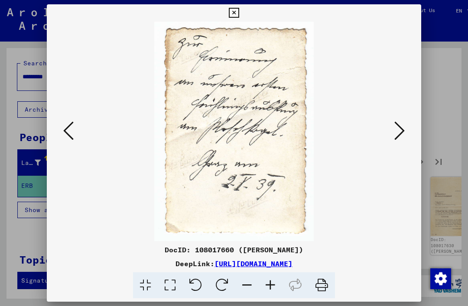
click at [388, 131] on img at bounding box center [234, 132] width 316 height 220
click at [403, 131] on icon at bounding box center [399, 130] width 10 height 21
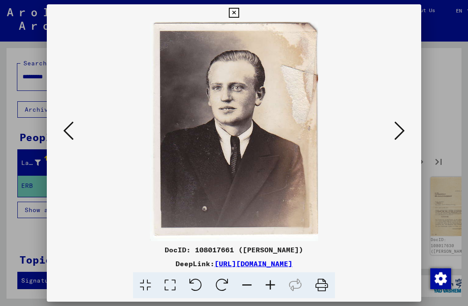
click at [403, 130] on icon at bounding box center [399, 130] width 10 height 21
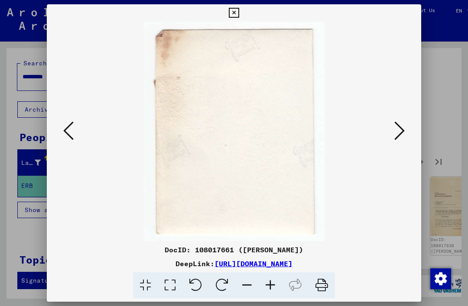
click at [407, 125] on button at bounding box center [400, 131] width 16 height 25
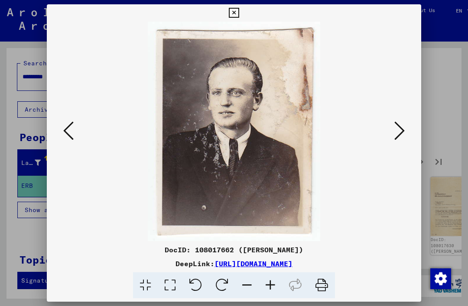
click at [404, 138] on icon at bounding box center [399, 130] width 10 height 21
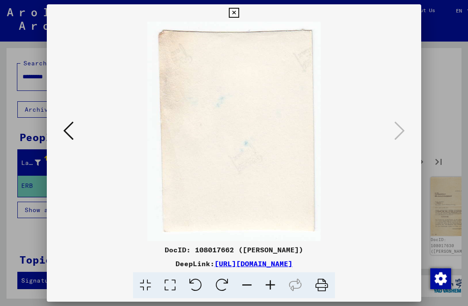
click at [239, 15] on icon at bounding box center [234, 13] width 10 height 10
